Goal: Task Accomplishment & Management: Manage account settings

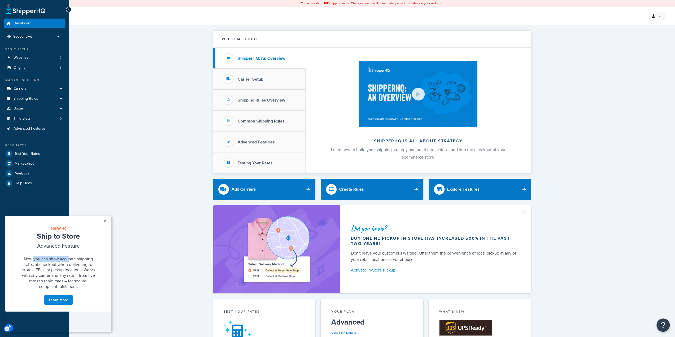
drag, startPoint x: 34, startPoint y: 265, endPoint x: 69, endPoint y: 266, distance: 35.8
click at [69, 266] on span "Now you can show accurate shipping rates at checkout when delivering to stores,…" at bounding box center [58, 272] width 73 height 33
drag, startPoint x: 43, startPoint y: 273, endPoint x: 72, endPoint y: 274, distance: 29.4
click at [72, 274] on span "Now you can show accurate shipping rates at checkout when delivering to stores,…" at bounding box center [58, 272] width 73 height 33
drag, startPoint x: 39, startPoint y: 277, endPoint x: 78, endPoint y: 283, distance: 39.4
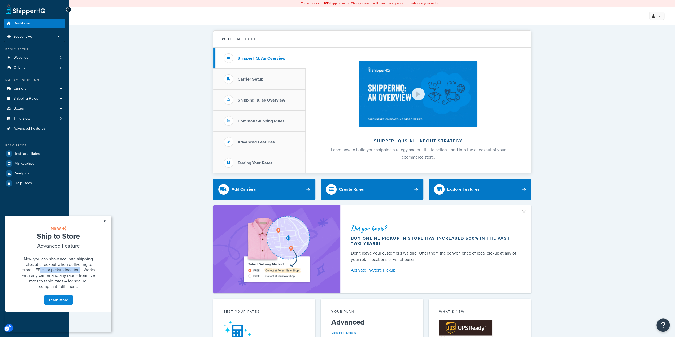
click at [78, 283] on h2 "Now you can show accurate shipping rates at checkout when delivering to stores,…" at bounding box center [58, 272] width 77 height 33
drag, startPoint x: 41, startPoint y: 289, endPoint x: 77, endPoint y: 290, distance: 35.8
click at [78, 289] on span "Now you can show accurate shipping rates at checkout when delivering to stores,…" at bounding box center [58, 272] width 73 height 33
click at [106, 220] on link "×" at bounding box center [104, 221] width 9 height 10
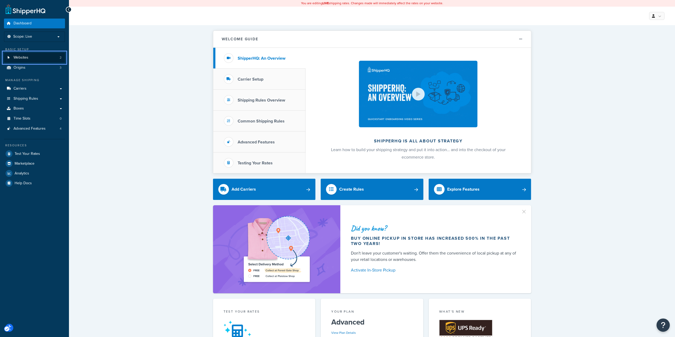
click at [33, 58] on link "Websites 2" at bounding box center [34, 58] width 61 height 10
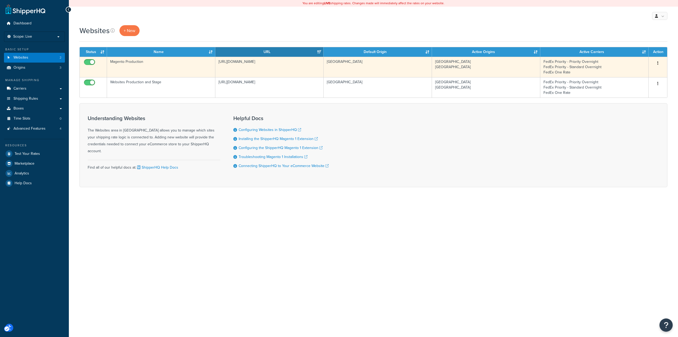
click at [549, 70] on td "FedEx Priority - Priority Overnight FedEx Priority - Standard Overnight FedEx O…" at bounding box center [595, 67] width 108 height 20
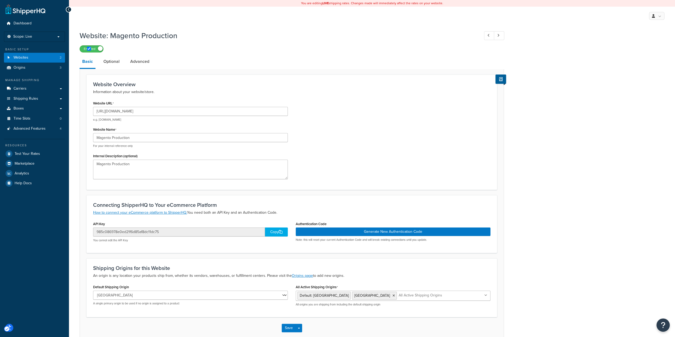
scroll to position [28, 0]
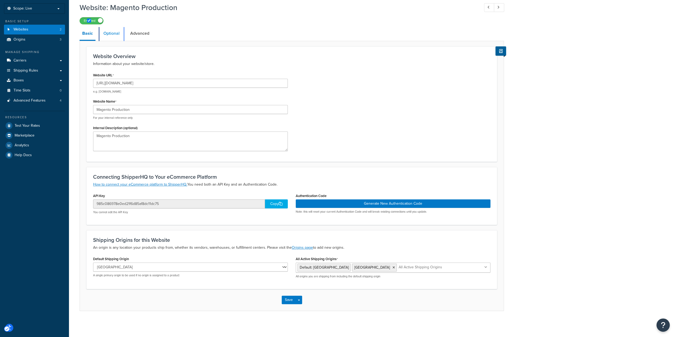
click at [118, 33] on link "Optional" at bounding box center [111, 33] width 21 height 13
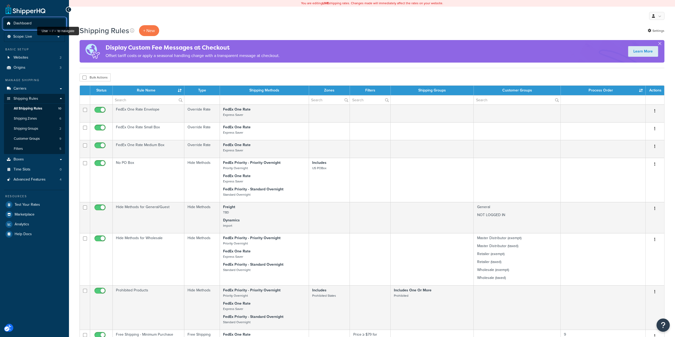
click at [36, 23] on link "Dashboard" at bounding box center [34, 24] width 61 height 10
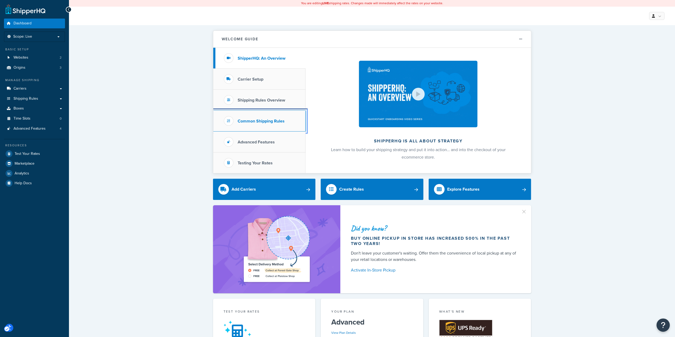
click at [258, 122] on h3 "Common Shipping Rules" at bounding box center [260, 121] width 47 height 5
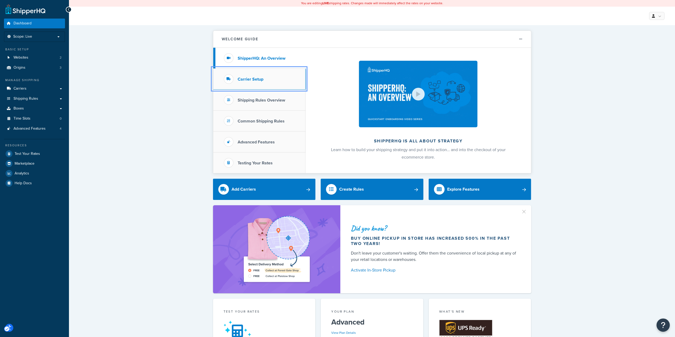
click at [250, 79] on h3 "Carrier Setup" at bounding box center [250, 79] width 26 height 5
click at [228, 81] on div at bounding box center [229, 79] width 10 height 10
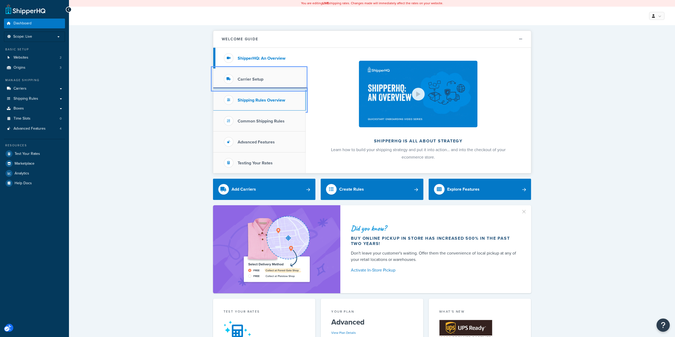
click at [240, 98] on h3 "Shipping Rules Overview" at bounding box center [260, 100] width 47 height 5
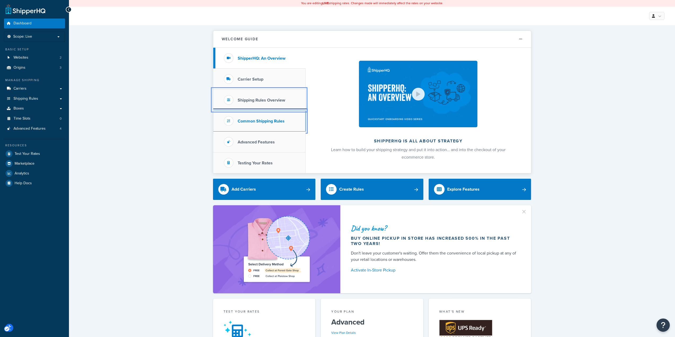
click at [259, 119] on h3 "Common Shipping Rules" at bounding box center [260, 121] width 47 height 5
click at [250, 121] on h3 "Common Shipping Rules" at bounding box center [260, 121] width 47 height 5
click at [248, 121] on h3 "Common Shipping Rules" at bounding box center [260, 121] width 47 height 5
click at [279, 122] on h3 "Common Shipping Rules" at bounding box center [260, 121] width 47 height 5
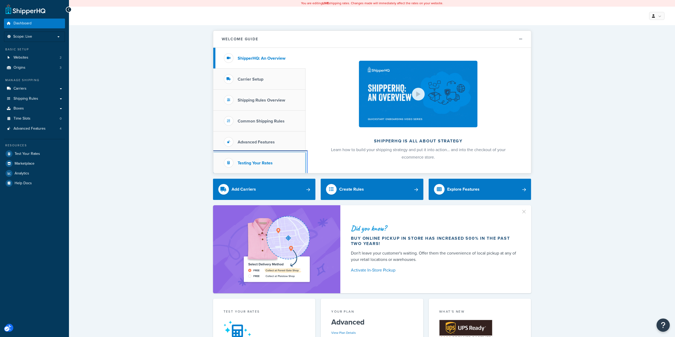
click at [257, 164] on h3 "Testing Your Rates" at bounding box center [254, 163] width 35 height 5
click at [259, 142] on h3 "Advanced Features" at bounding box center [255, 142] width 37 height 5
click at [259, 122] on h3 "Common Shipping Rules" at bounding box center [260, 121] width 47 height 5
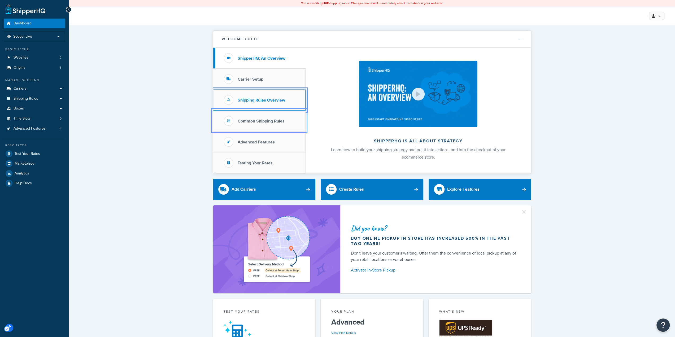
click at [253, 101] on h3 "Shipping Rules Overview" at bounding box center [260, 100] width 47 height 5
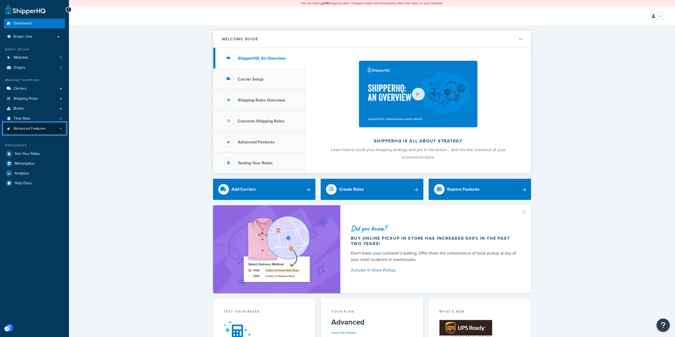
click at [28, 131] on span "Advanced Features" at bounding box center [30, 128] width 32 height 5
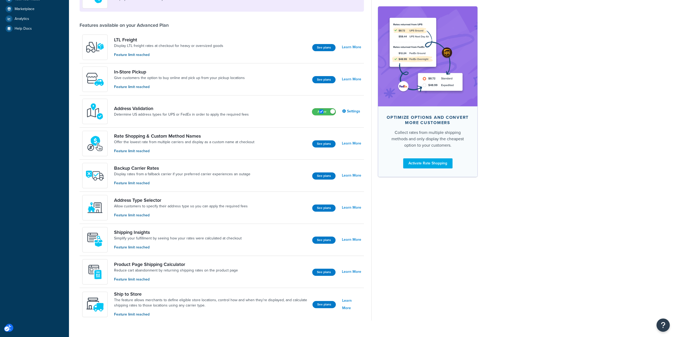
scroll to position [164, 0]
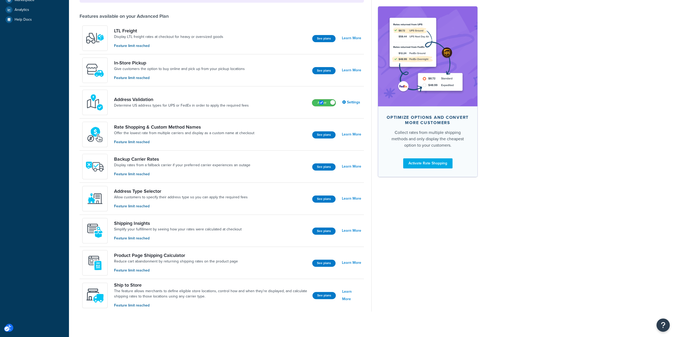
drag, startPoint x: 548, startPoint y: 101, endPoint x: 550, endPoint y: 96, distance: 5.2
click at [549, 101] on div "Advanced Features Recommended Upgrade to enable more features Multi-Origin Ship…" at bounding box center [372, 94] width 606 height 460
click at [515, 91] on div "Advanced Features Recommended Upgrade to enable more features Multi-Origin Ship…" at bounding box center [372, 94] width 606 height 460
click at [145, 126] on link "Rate Shopping & Custom Method Names" at bounding box center [184, 127] width 140 height 6
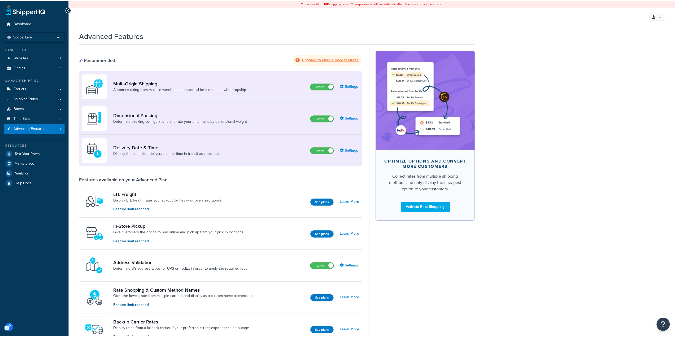
scroll to position [164, 0]
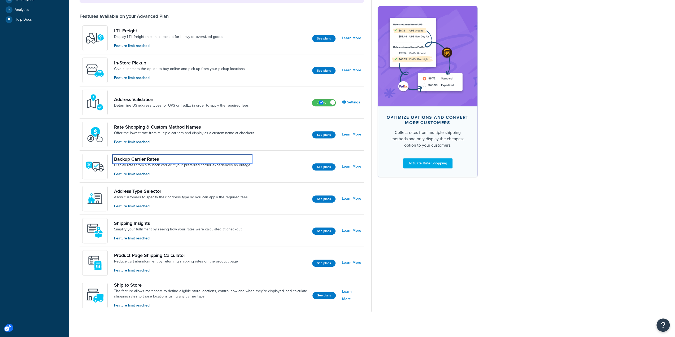
click at [131, 158] on link "Backup Carrier Rates" at bounding box center [182, 159] width 136 height 6
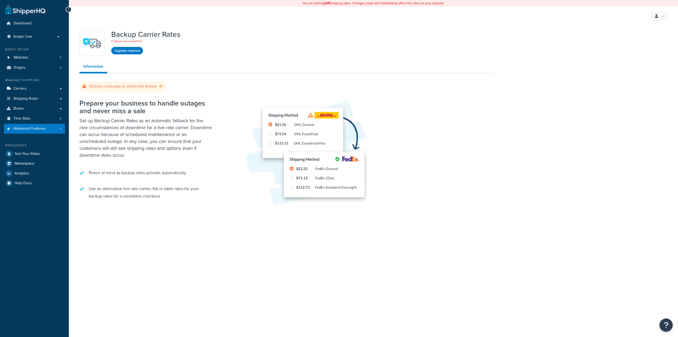
drag, startPoint x: 201, startPoint y: 113, endPoint x: 199, endPoint y: 111, distance: 2.8
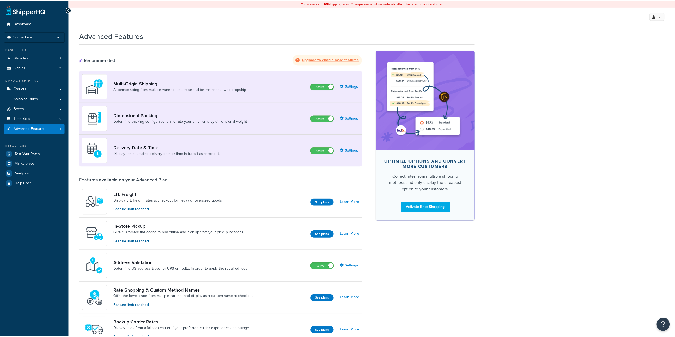
scroll to position [164, 0]
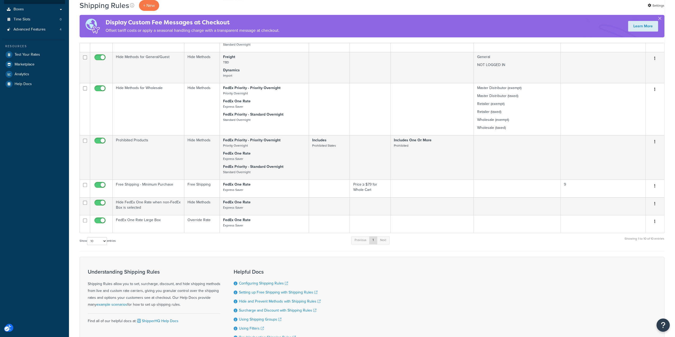
scroll to position [199, 0]
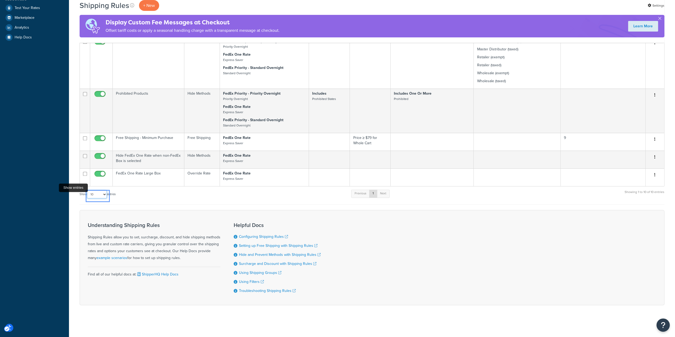
click at [103, 193] on select "10 15 25 50 100 1000" at bounding box center [97, 194] width 20 height 8
select select "1000"
click at [87, 190] on select "10 15 25 50 100 1000" at bounding box center [97, 194] width 20 height 8
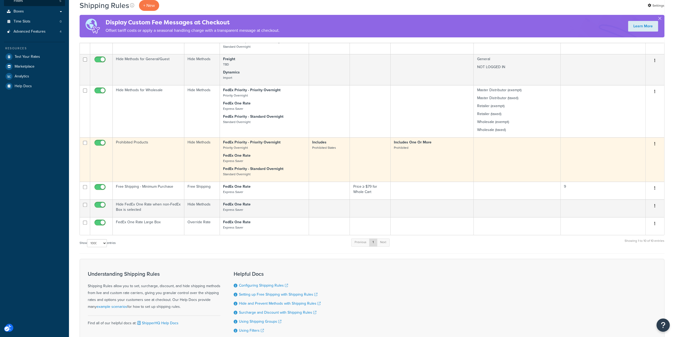
scroll to position [159, 0]
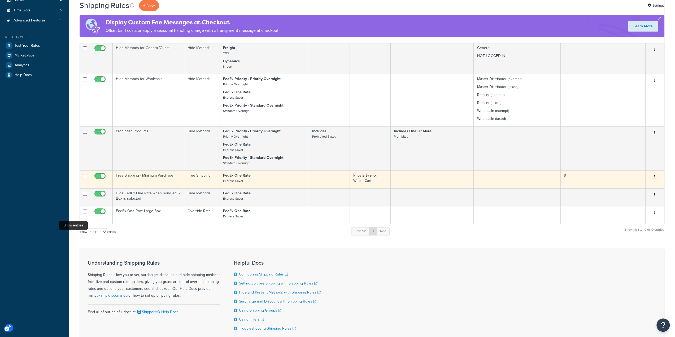
click at [358, 182] on td "Price ≥ $79 for Whole Cart" at bounding box center [370, 179] width 41 height 18
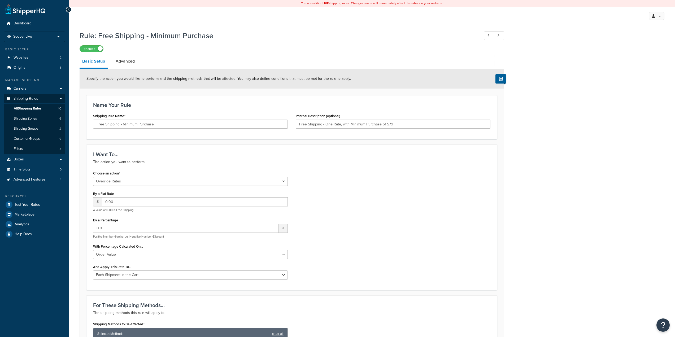
select select "OVERRIDE"
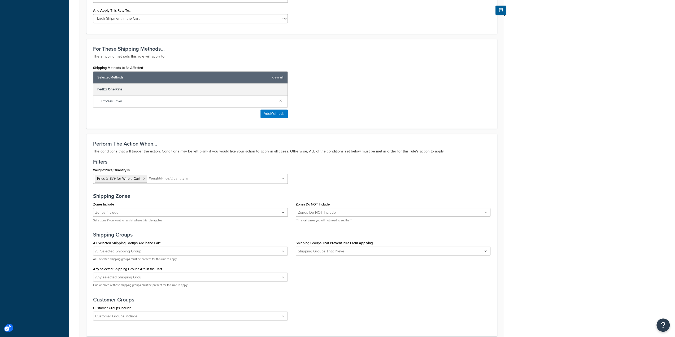
scroll to position [265, 0]
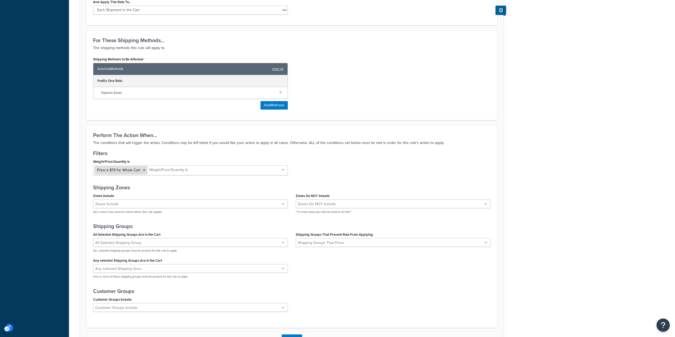
click at [113, 168] on span "Price ≥ $79 for Whole Cart" at bounding box center [118, 170] width 43 height 6
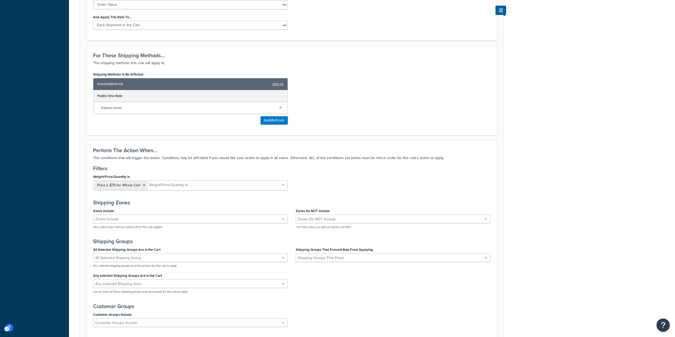
scroll to position [249, 0]
click at [283, 184] on icon "Unlabelled" at bounding box center [283, 185] width 2 height 3
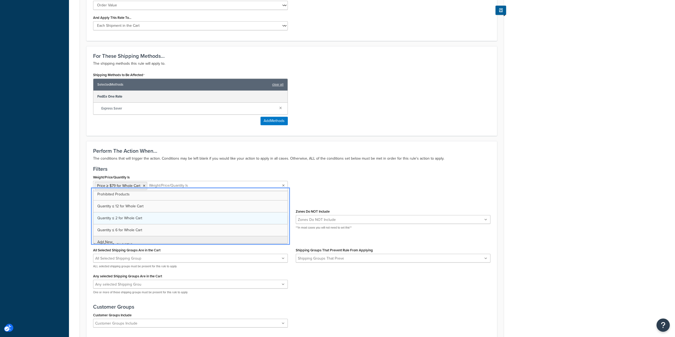
scroll to position [0, 0]
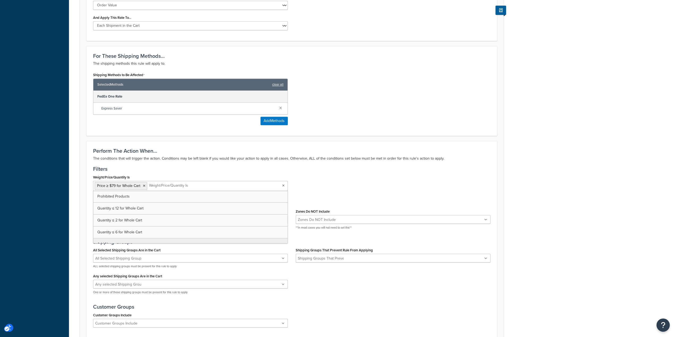
click at [545, 111] on div "Rule: Free Shipping - Minimum Purchase Previous Record Next Record Enabled Basi…" at bounding box center [372, 78] width 606 height 600
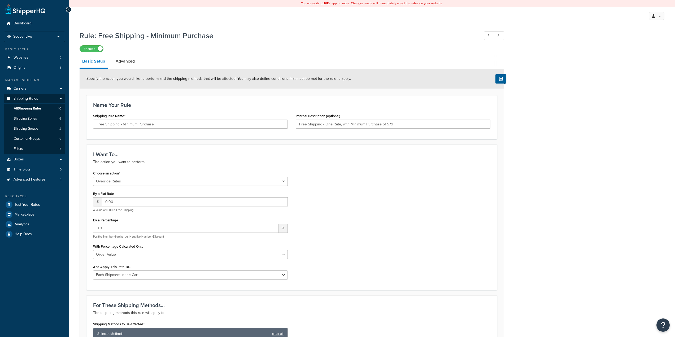
select select "OVERRIDE"
click at [30, 55] on link "Websites 2" at bounding box center [34, 58] width 61 height 10
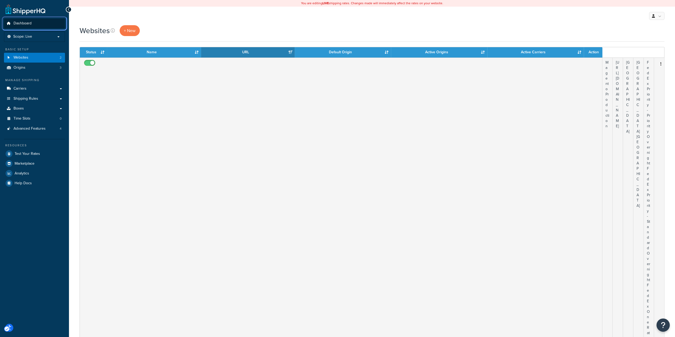
click at [28, 21] on span "Dashboard" at bounding box center [23, 23] width 18 height 5
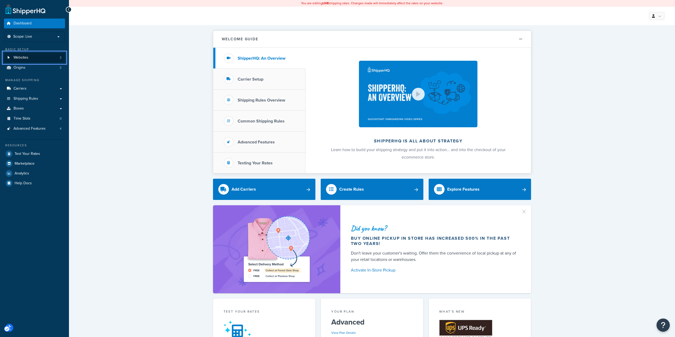
click at [30, 56] on link "Websites 2" at bounding box center [34, 58] width 61 height 10
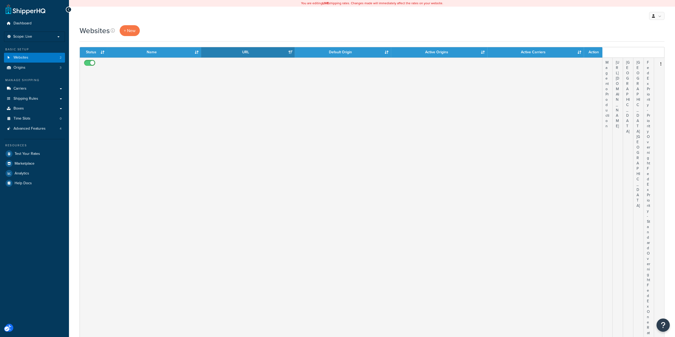
click at [237, 18] on div "My Profile Billing Global Settings Contact Us Logout" at bounding box center [372, 16] width 606 height 19
click at [203, 23] on div "My Profile Billing Global Settings Contact Us Logout" at bounding box center [372, 16] width 606 height 19
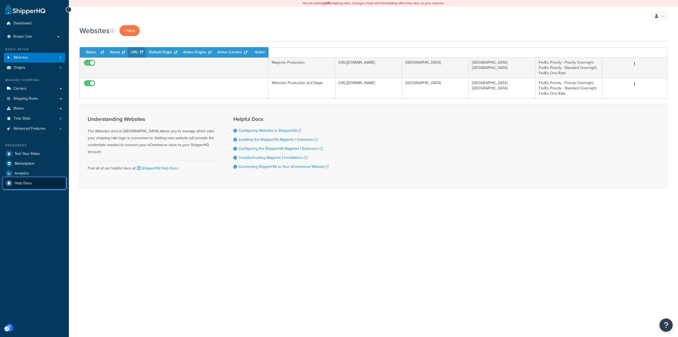
click at [25, 181] on span "Help Docs" at bounding box center [23, 183] width 17 height 5
click at [363, 272] on div "You are editing LIVE shipping rates. Changes made will immediately affect the r…" at bounding box center [374, 168] width 610 height 337
click at [363, 225] on div "You are editing LIVE shipping rates. Changes made will immediately affect the r…" at bounding box center [374, 168] width 610 height 337
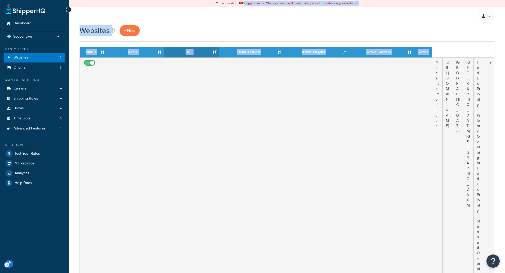
drag, startPoint x: 254, startPoint y: 127, endPoint x: 247, endPoint y: -24, distance: 151.0
click at [250, 28] on div "Websites + New" at bounding box center [287, 30] width 415 height 11
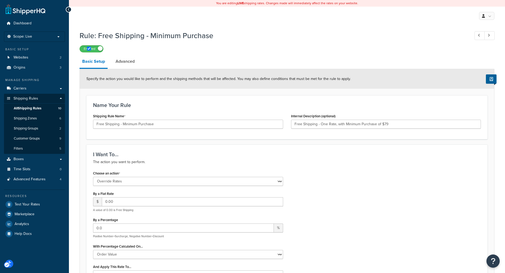
select select "OVERRIDE"
